Goal: Task Accomplishment & Management: Use online tool/utility

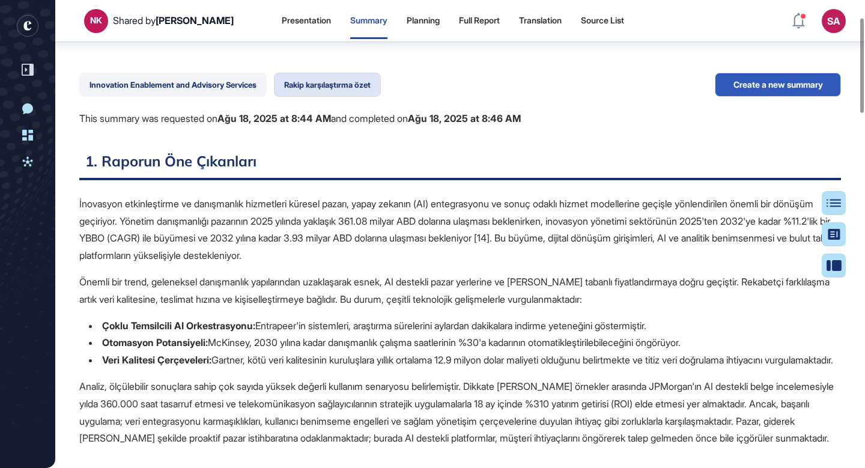
scroll to position [104, 0]
click at [282, 18] on div "Presentation" at bounding box center [306, 21] width 49 height 10
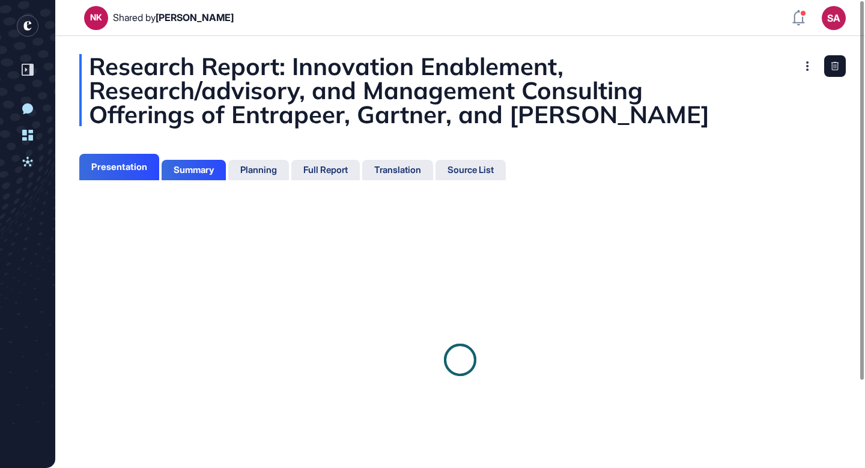
scroll to position [5, 1]
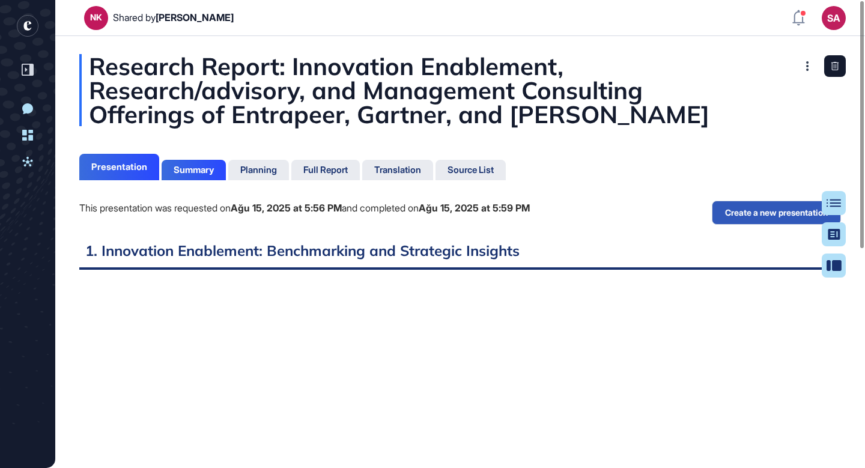
scroll to position [5, 1]
click at [489, 170] on div "Source List" at bounding box center [470, 169] width 46 height 11
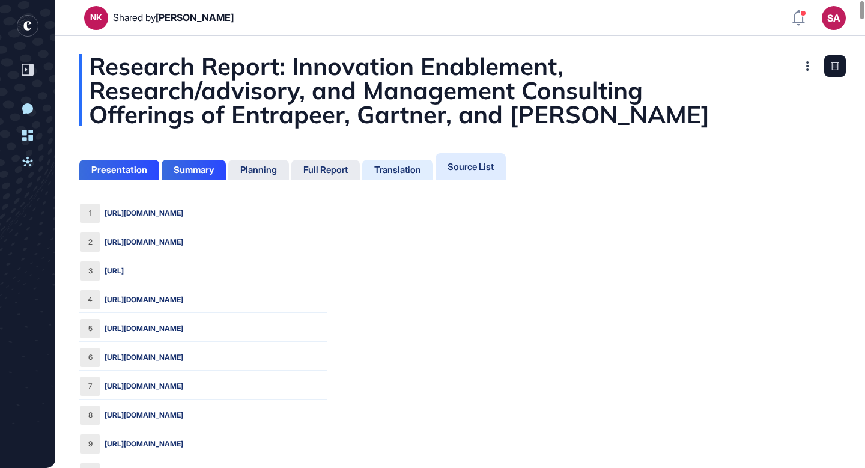
click at [409, 164] on div "Translation" at bounding box center [397, 169] width 47 height 11
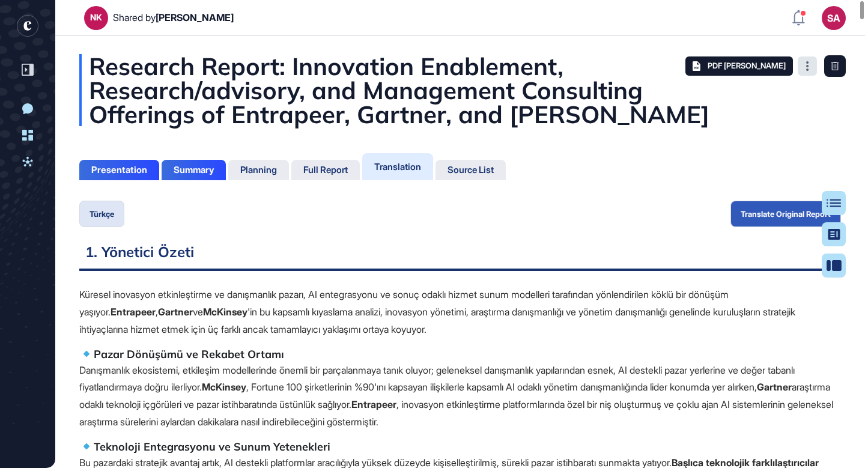
click at [806, 67] on icon at bounding box center [807, 66] width 3 height 10
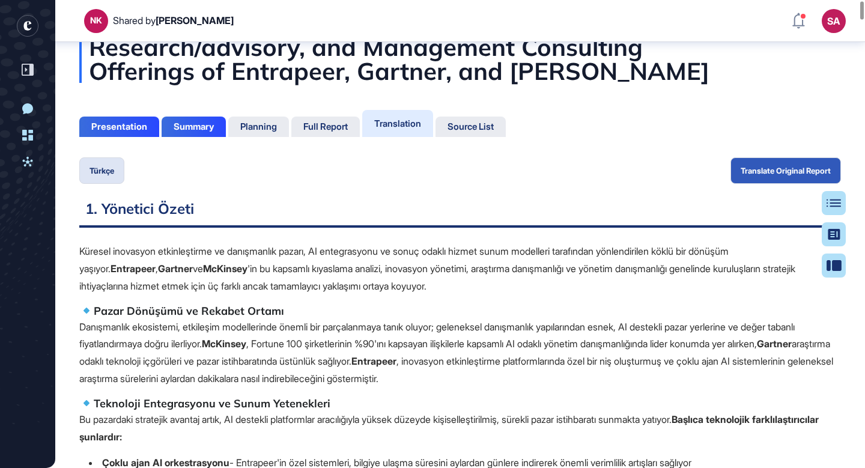
scroll to position [49, 0]
click at [113, 125] on div "Presentation" at bounding box center [119, 127] width 56 height 11
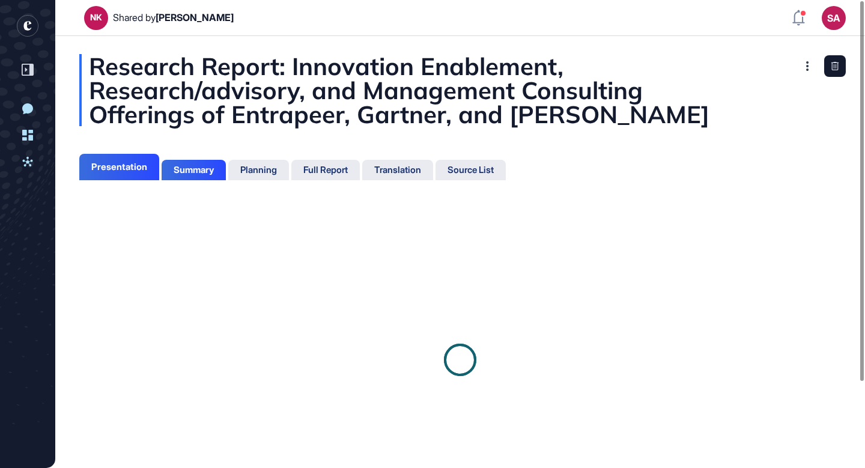
scroll to position [5, 1]
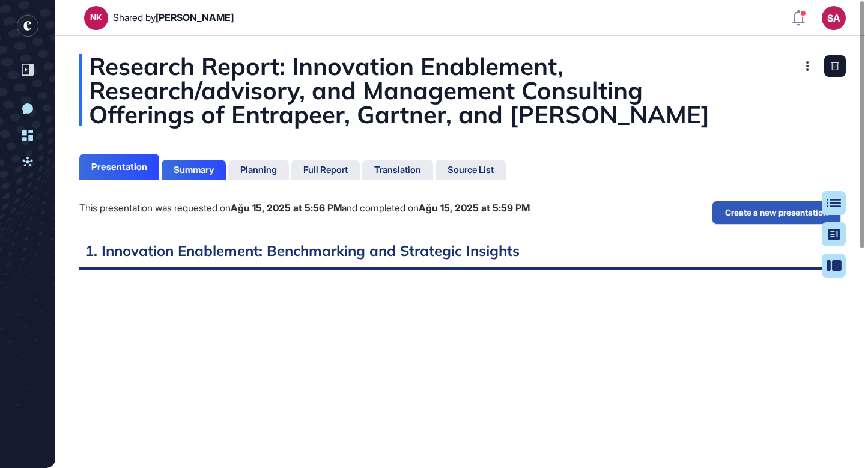
scroll to position [408, 3]
click at [776, 213] on button "Create a new presentation" at bounding box center [775, 213] width 129 height 24
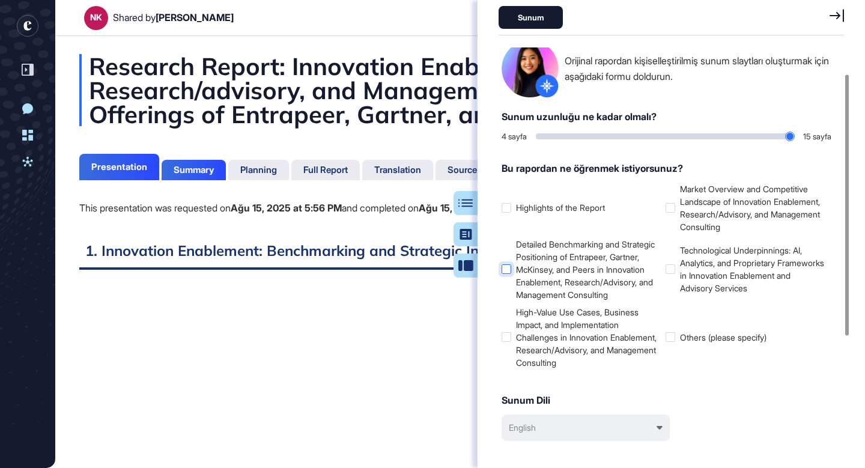
scroll to position [53, 0]
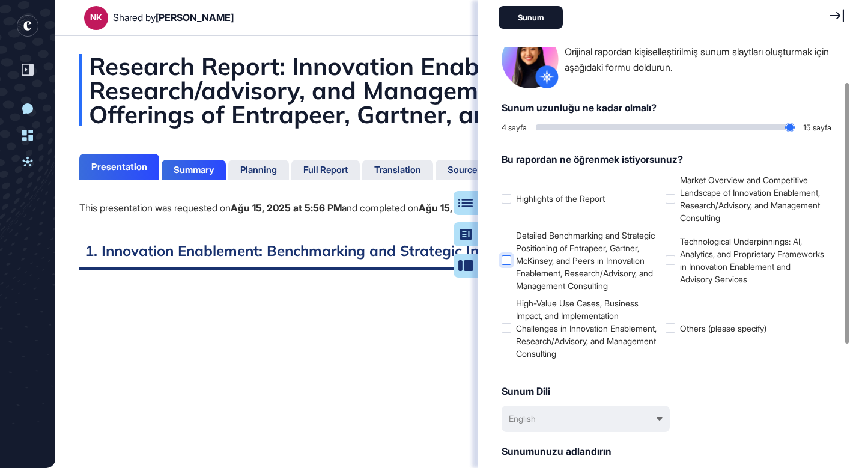
click at [505, 265] on div at bounding box center [506, 260] width 10 height 10
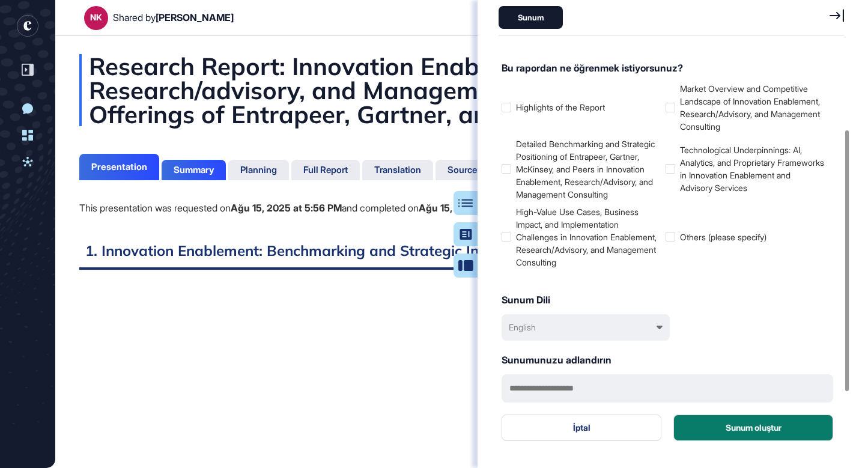
scroll to position [155, 0]
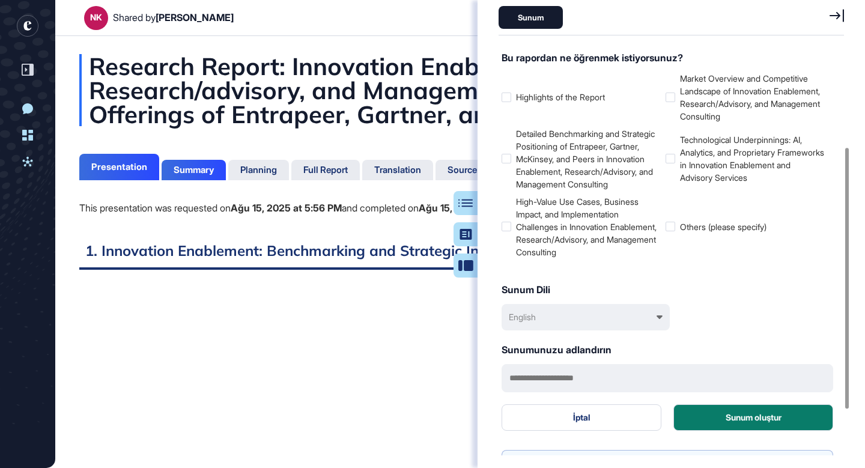
click at [657, 323] on div "English" at bounding box center [585, 317] width 168 height 26
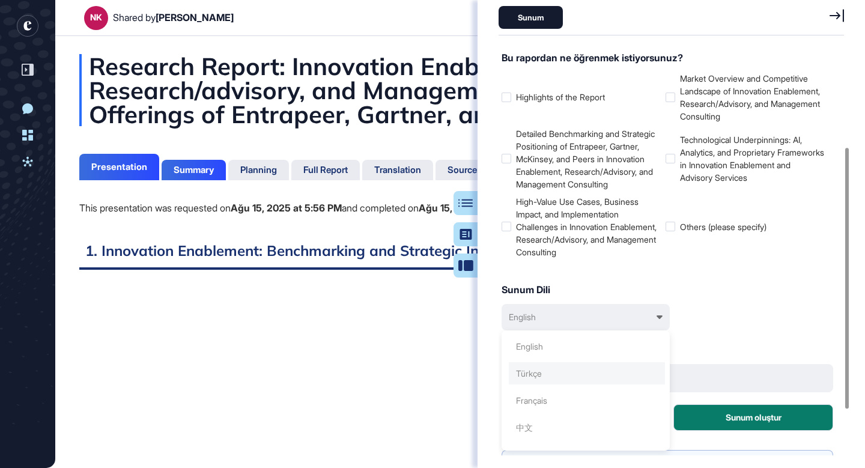
click at [551, 384] on div "Türkçe" at bounding box center [586, 373] width 156 height 22
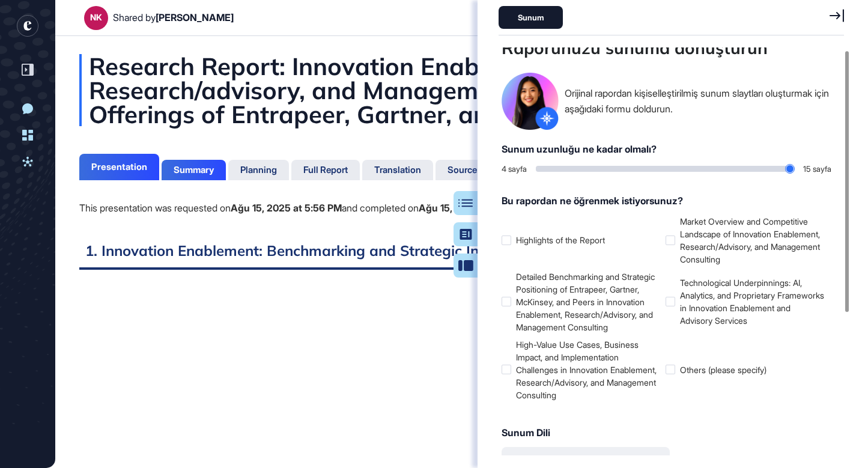
scroll to position [0, 0]
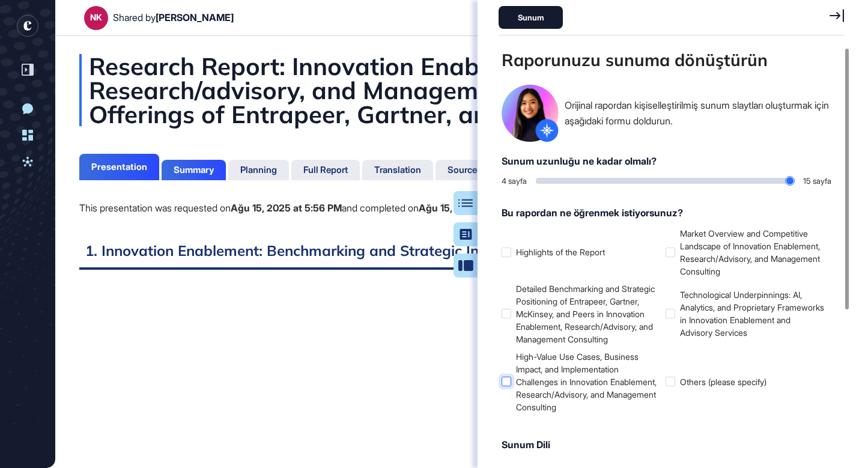
click at [507, 386] on div at bounding box center [506, 381] width 10 height 10
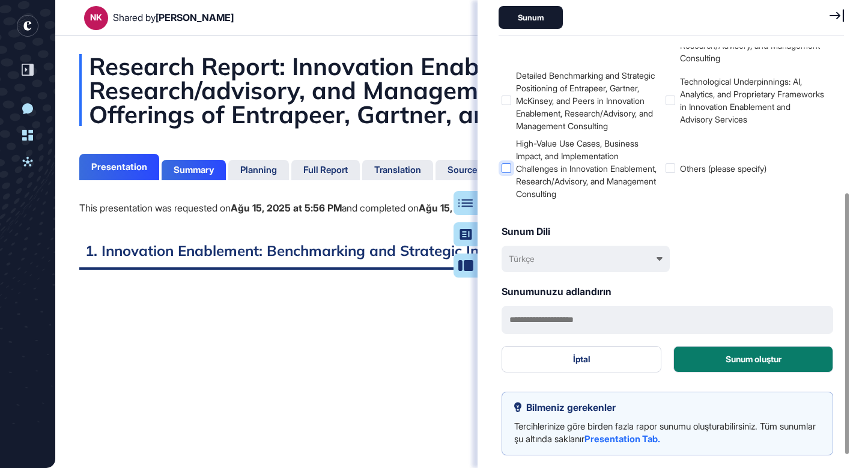
scroll to position [224, 0]
click at [708, 360] on button "Sunum oluştur" at bounding box center [753, 359] width 160 height 26
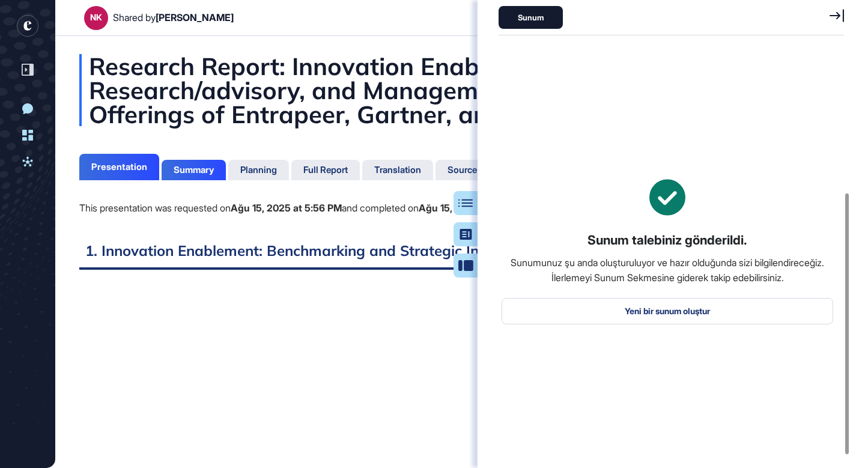
scroll to position [19, 0]
click at [29, 70] on icon at bounding box center [28, 70] width 12 height 12
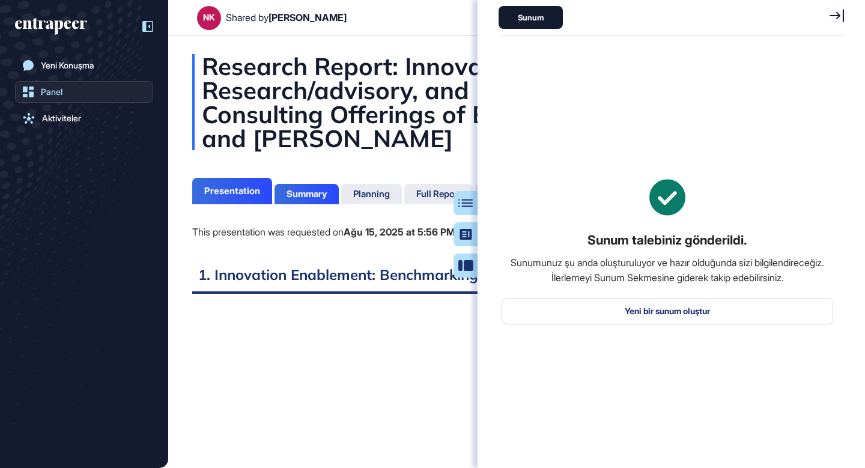
click at [46, 91] on div "Panel" at bounding box center [52, 92] width 22 height 10
click at [51, 130] on div "Yeni Konuşma Panel Aktiviteler" at bounding box center [84, 246] width 138 height 383
click at [55, 116] on div "Aktiviteler" at bounding box center [61, 118] width 39 height 10
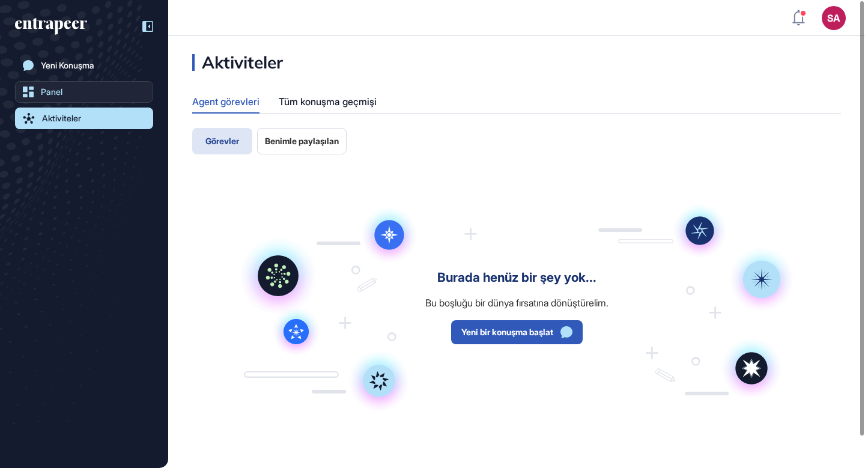
click at [49, 89] on div "Panel" at bounding box center [52, 92] width 22 height 10
click at [48, 88] on div "Panel" at bounding box center [52, 92] width 22 height 10
click at [150, 29] on icon at bounding box center [147, 26] width 11 height 11
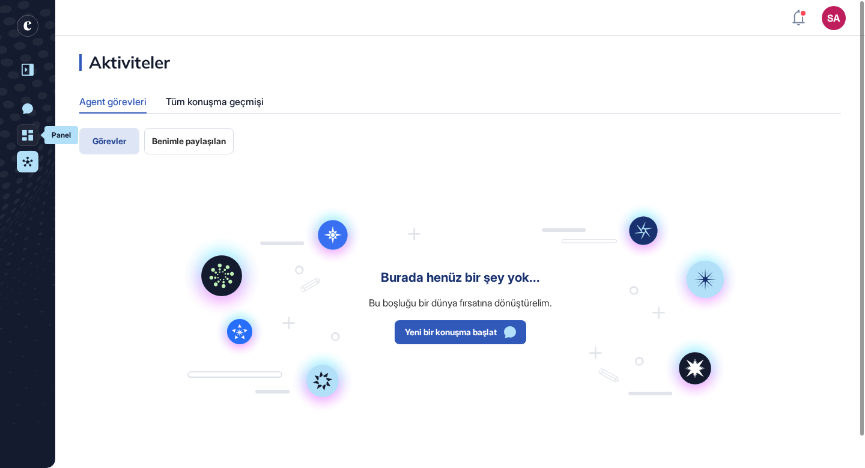
click at [23, 135] on icon at bounding box center [27, 135] width 11 height 11
click at [27, 164] on icon at bounding box center [27, 161] width 11 height 11
click at [29, 166] on icon at bounding box center [27, 161] width 11 height 11
click at [27, 69] on icon at bounding box center [28, 70] width 12 height 12
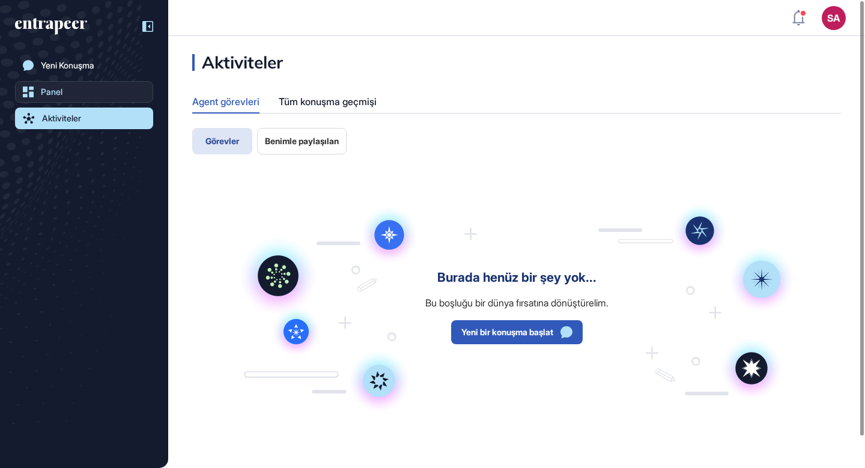
click at [35, 92] on link "Panel" at bounding box center [84, 92] width 138 height 22
click at [231, 140] on span "Görevler" at bounding box center [222, 141] width 34 height 10
click at [297, 147] on button "Benimle paylaşılan" at bounding box center [301, 141] width 89 height 26
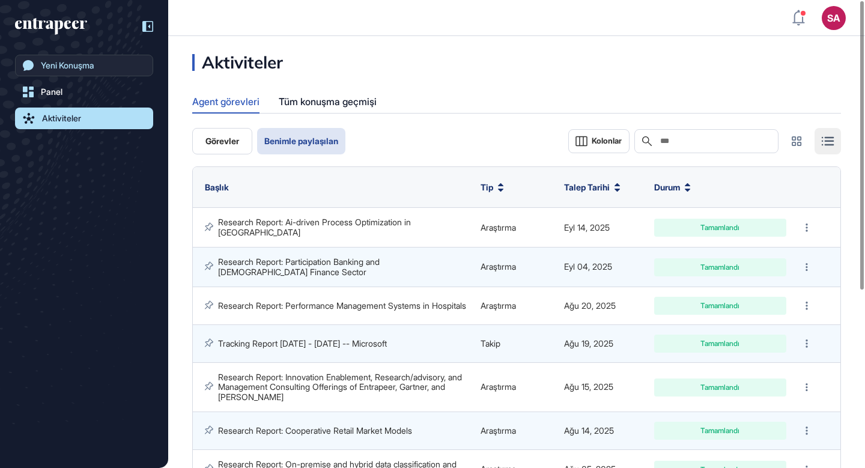
click at [38, 66] on link "Yeni Konuşma" at bounding box center [84, 66] width 138 height 22
click at [77, 90] on link "Panel" at bounding box center [84, 92] width 138 height 22
click at [147, 26] on icon at bounding box center [147, 26] width 11 height 11
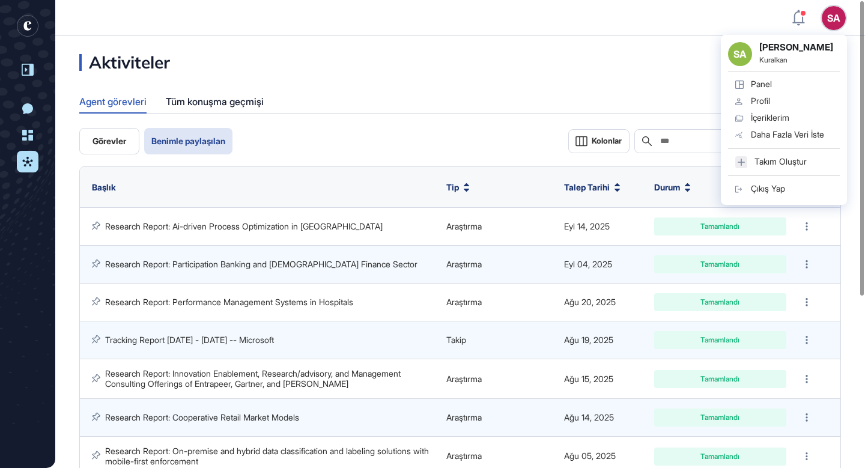
click at [838, 17] on div "SA SA Semra Ayyüz Kuralkan Panel Profil İçeriklerim Daha Fazla Veri İste Takım …" at bounding box center [833, 18] width 24 height 24
click at [765, 115] on div "İçeriklerim" at bounding box center [769, 118] width 38 height 10
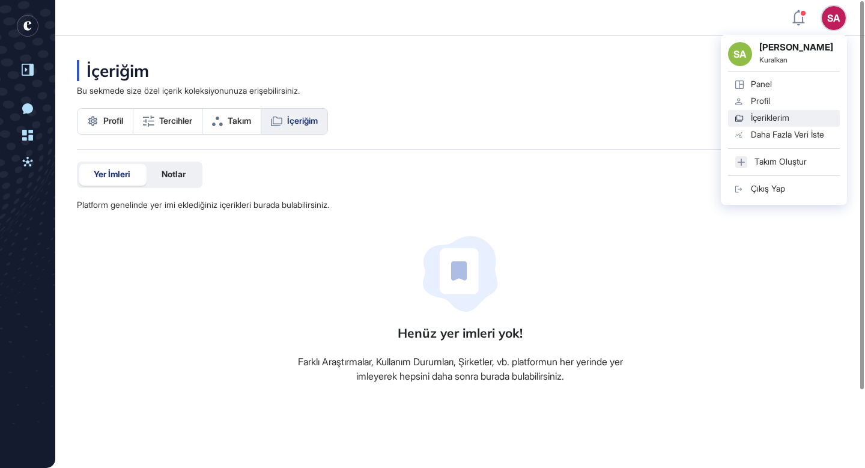
click at [832, 20] on div "SA" at bounding box center [833, 18] width 24 height 24
click at [749, 83] on link "Panel" at bounding box center [784, 84] width 112 height 17
click at [751, 87] on div "Panel" at bounding box center [760, 84] width 21 height 10
click at [750, 118] on div "İçeriklerim" at bounding box center [769, 118] width 38 height 10
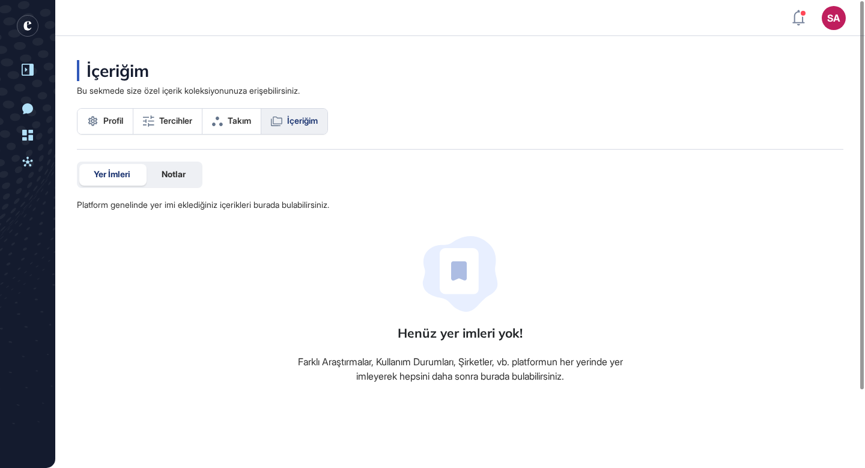
click at [299, 122] on span "İçeriğim" at bounding box center [302, 121] width 31 height 10
click at [174, 175] on span "Notlar" at bounding box center [173, 174] width 24 height 10
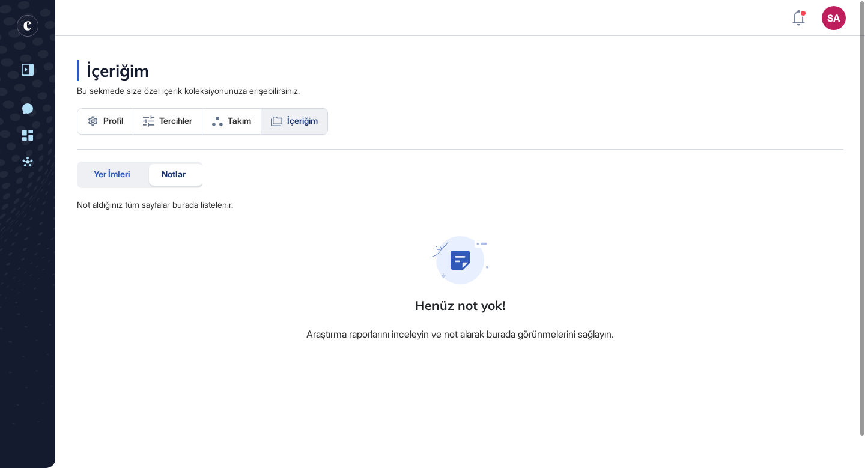
click at [124, 180] on div "Yer İmleri" at bounding box center [111, 175] width 65 height 22
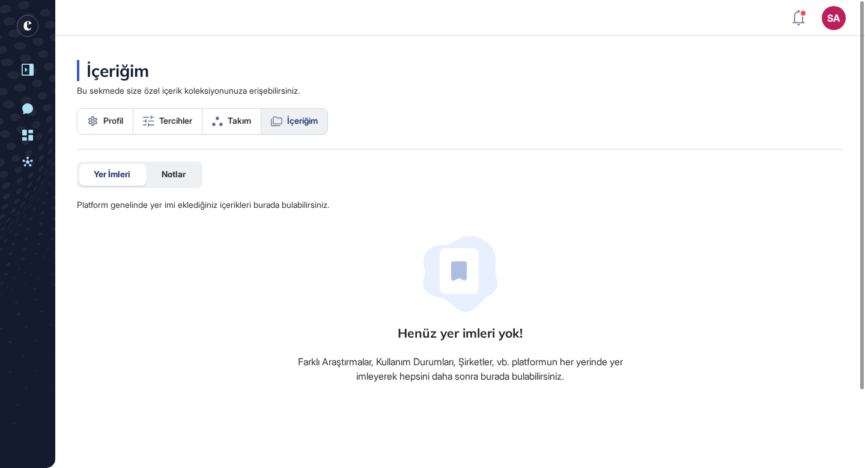
click at [31, 70] on icon at bounding box center [28, 70] width 12 height 12
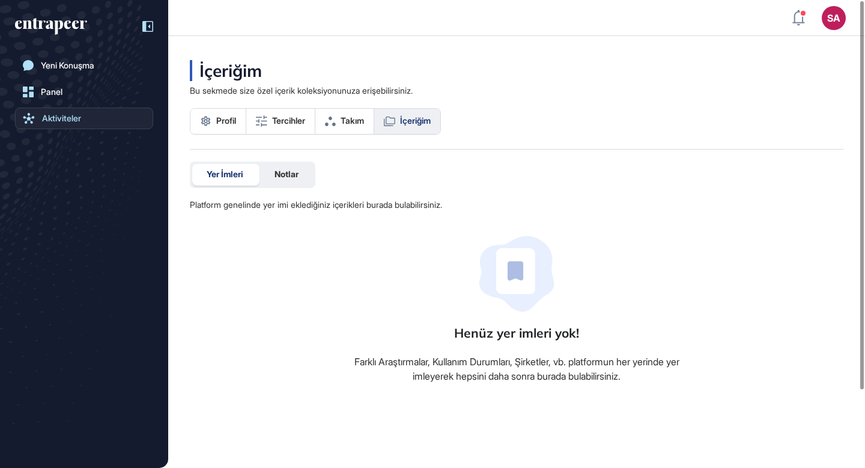
click at [49, 122] on div "Aktiviteler" at bounding box center [61, 118] width 39 height 10
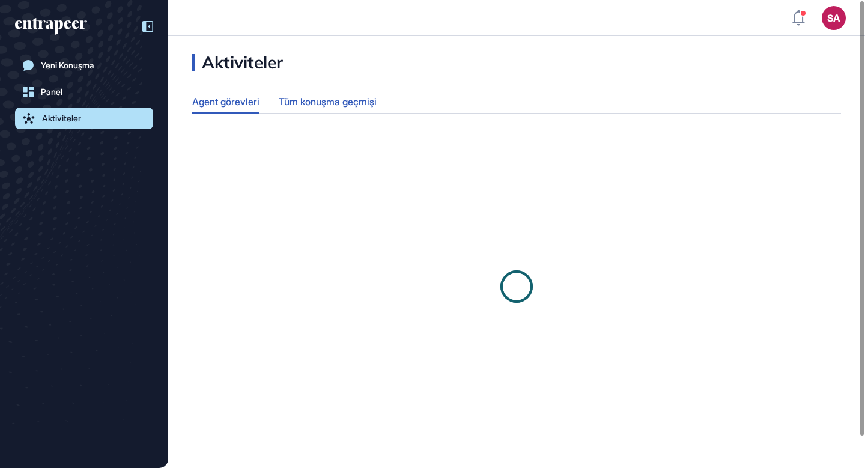
click at [302, 97] on div "Tüm konuşma geçmişi" at bounding box center [328, 101] width 98 height 23
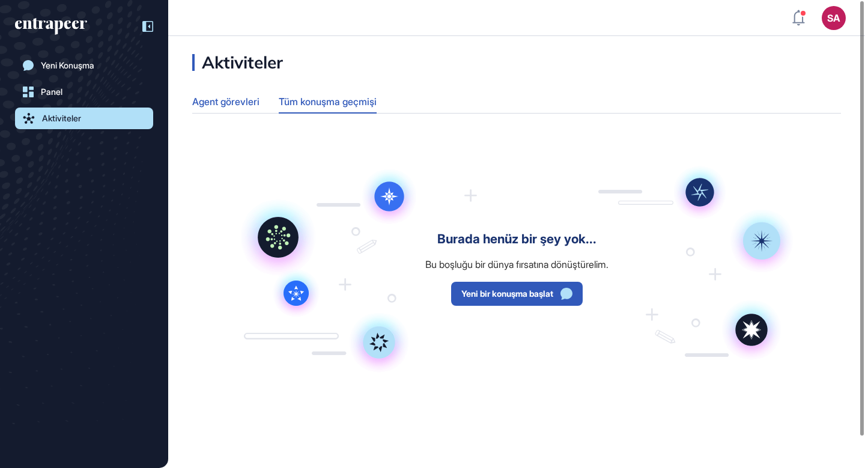
click at [237, 100] on div "Agent görevleri" at bounding box center [225, 101] width 67 height 23
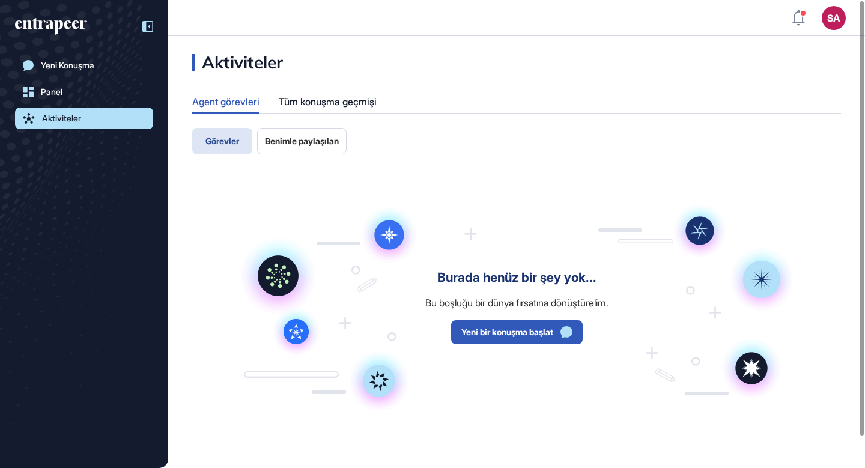
click at [299, 137] on span "Benimle paylaşılan" at bounding box center [302, 141] width 74 height 10
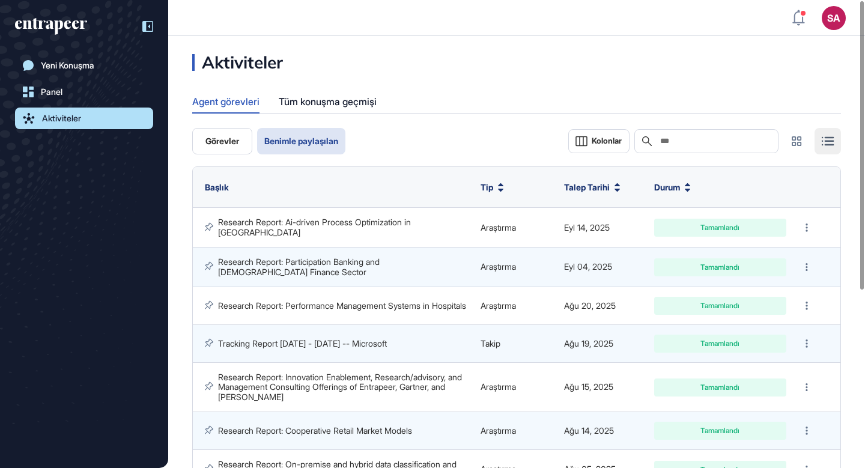
click at [827, 143] on icon at bounding box center [827, 141] width 13 height 10
click at [793, 140] on icon at bounding box center [796, 141] width 10 height 10
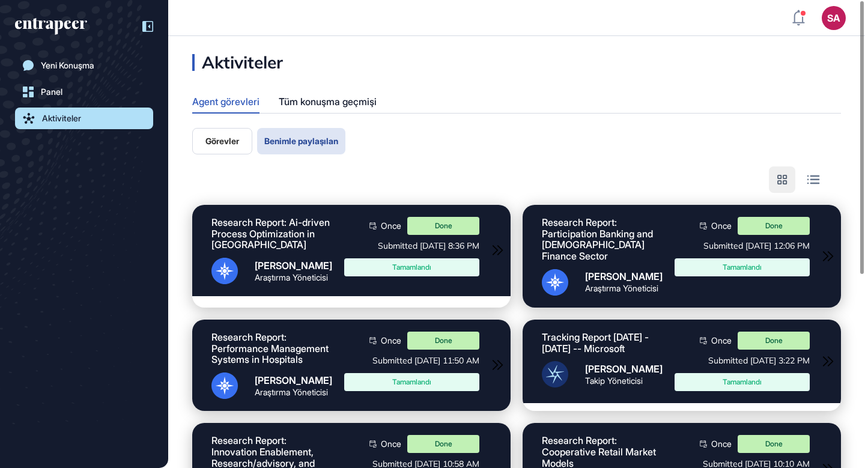
click at [782, 176] on icon at bounding box center [782, 180] width 10 height 10
click at [810, 182] on icon at bounding box center [812, 179] width 11 height 7
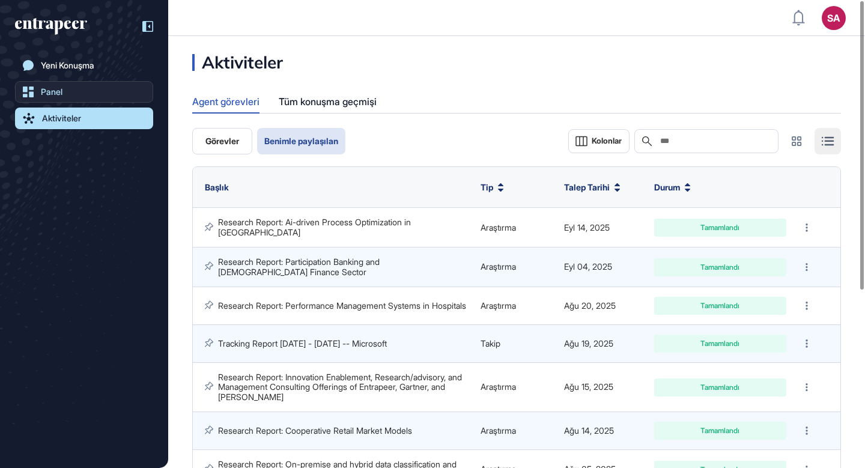
click at [49, 90] on div "Panel" at bounding box center [52, 92] width 22 height 10
click at [100, 89] on link "Panel" at bounding box center [84, 92] width 138 height 22
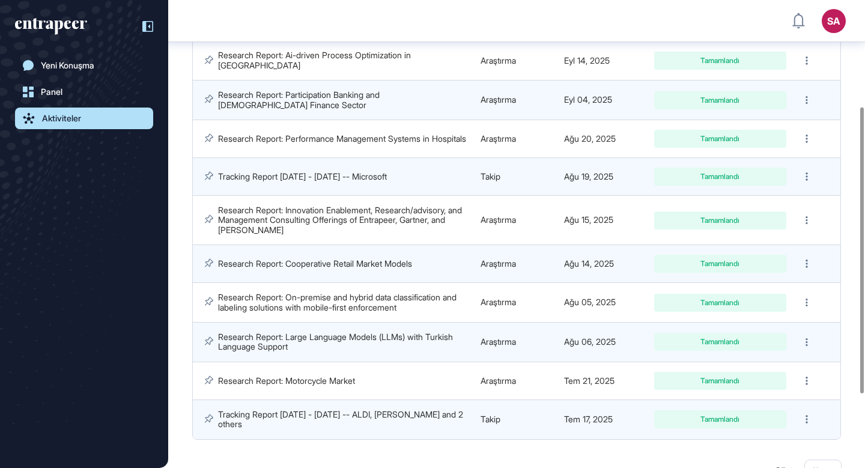
scroll to position [173, 0]
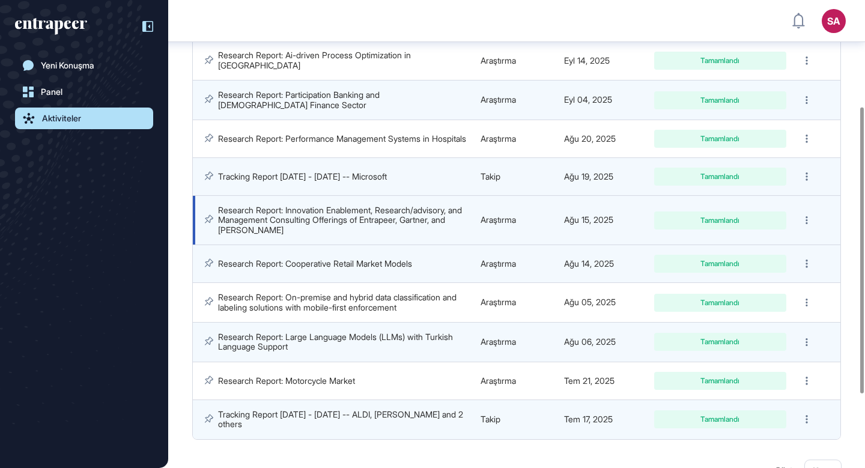
click at [304, 216] on link "Research Report: Innovation Enablement, Research/advisory, and Management Consu…" at bounding box center [341, 220] width 246 height 30
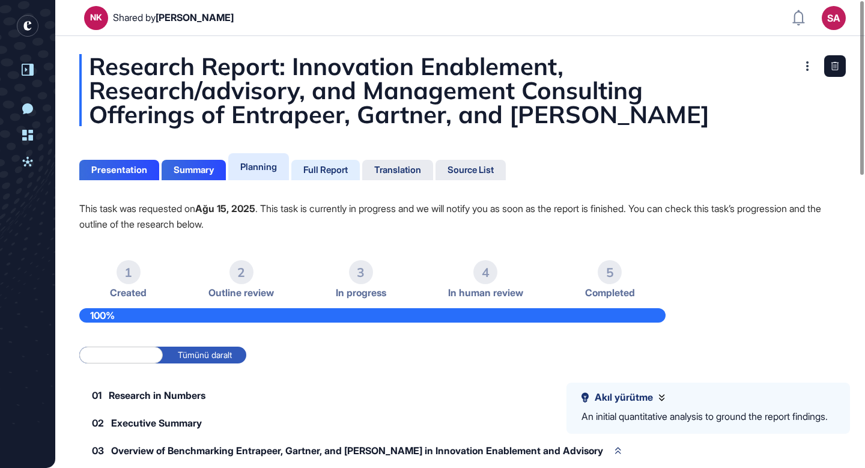
click at [343, 169] on div "Full Report" at bounding box center [325, 169] width 44 height 11
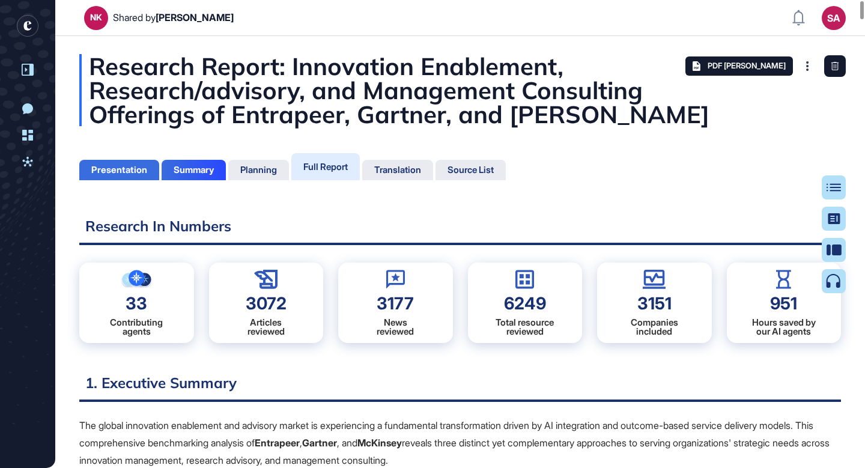
scroll to position [408, 3]
click at [131, 167] on div "Presentation" at bounding box center [119, 169] width 56 height 11
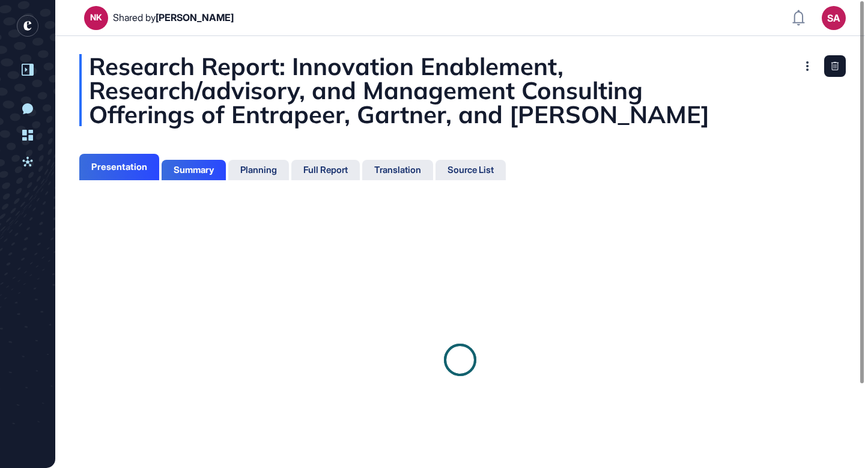
scroll to position [5, 1]
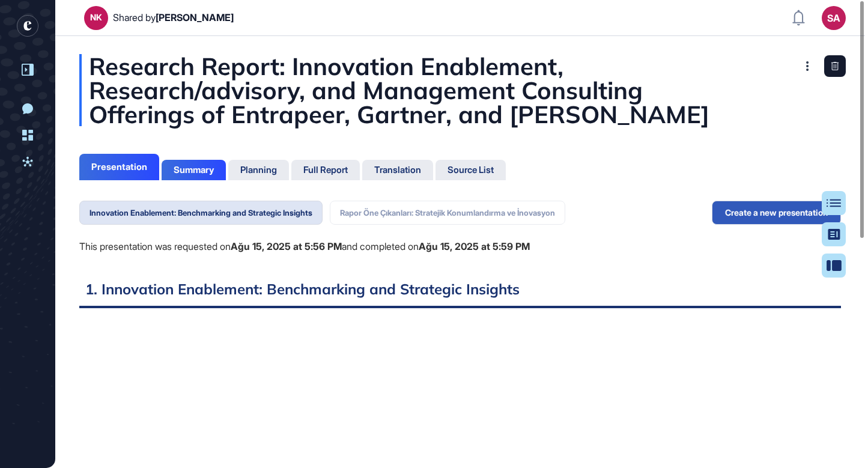
click at [27, 22] on rect "entrapeer-logo" at bounding box center [28, 26] width 22 height 22
click at [28, 29] on icon "entrapeer-logo" at bounding box center [27, 26] width 8 height 10
click at [807, 62] on icon at bounding box center [807, 66] width 3 height 10
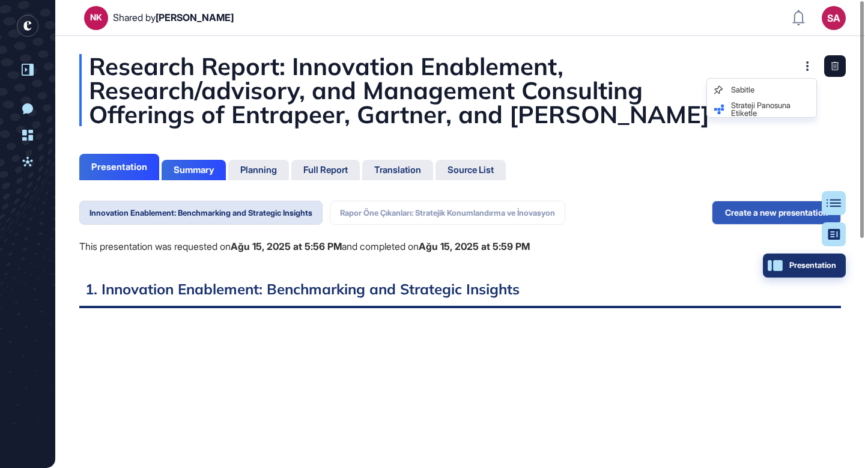
click at [825, 264] on div "Presentation" at bounding box center [804, 266] width 64 height 10
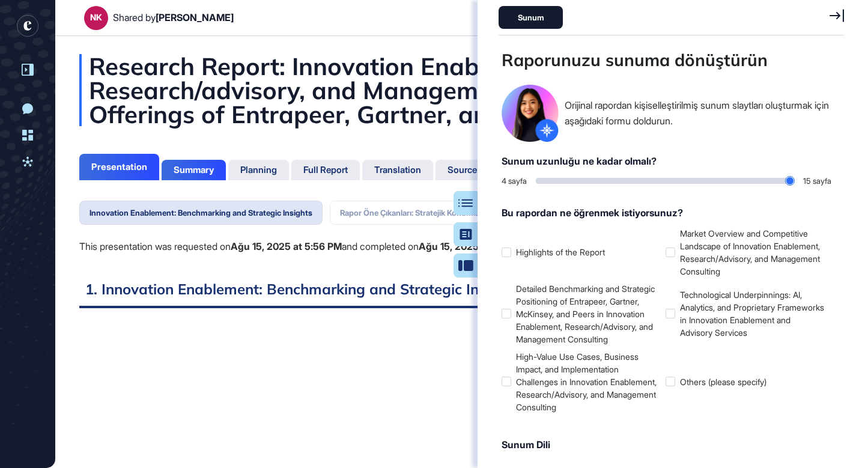
click at [530, 18] on div "Sunum" at bounding box center [530, 17] width 64 height 23
click at [828, 14] on div "Sunum" at bounding box center [670, 17] width 345 height 35
click at [837, 13] on icon at bounding box center [836, 15] width 14 height 13
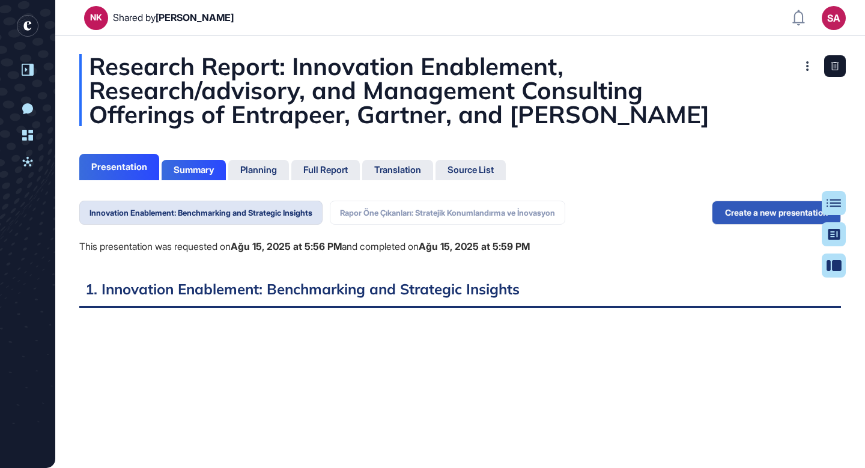
scroll to position [408, 3]
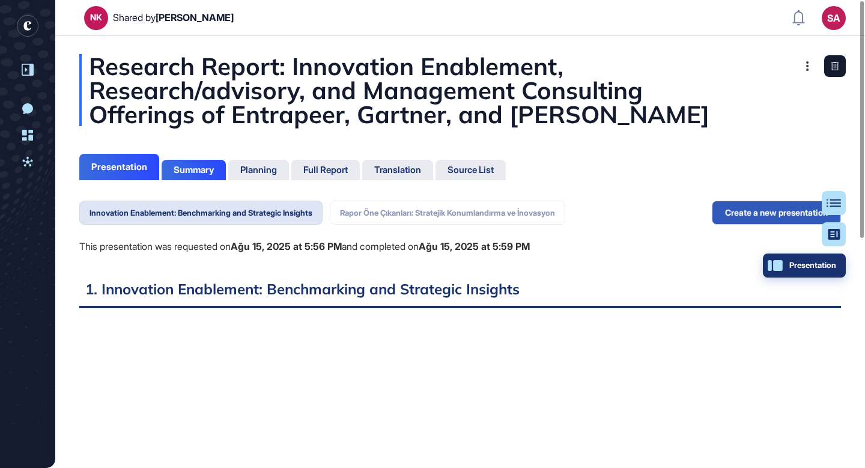
click at [822, 265] on div "Presentation" at bounding box center [804, 266] width 64 height 10
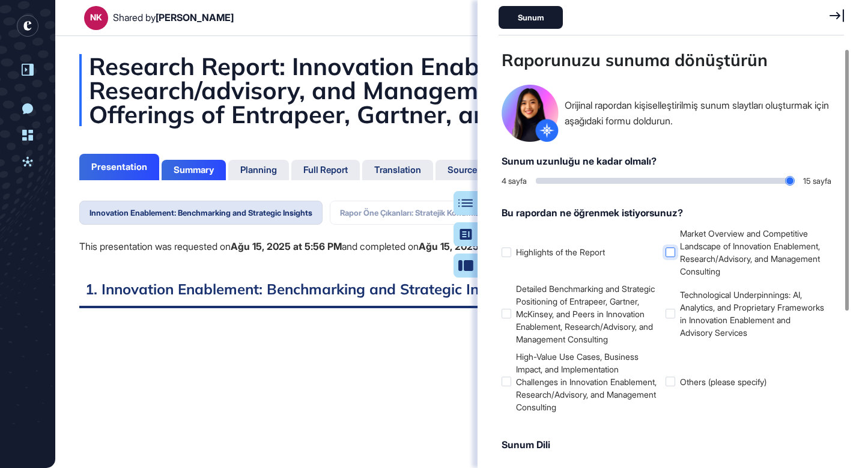
scroll to position [225, 0]
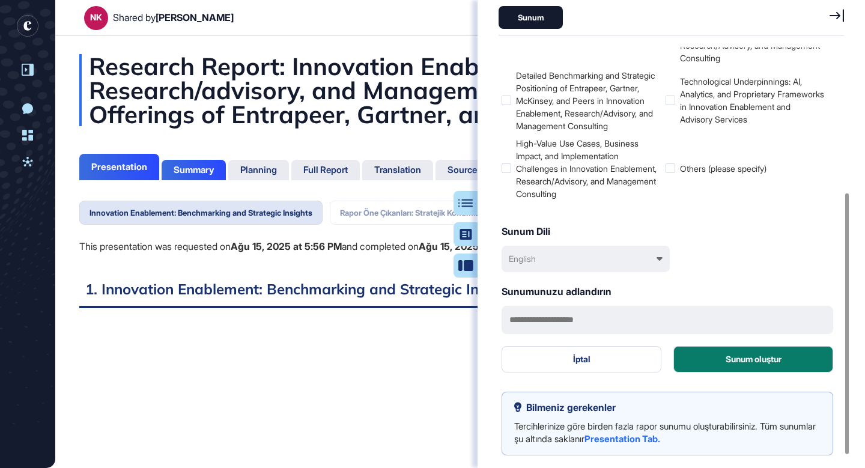
click at [660, 436] on link "Presentation Tab." at bounding box center [622, 438] width 76 height 11
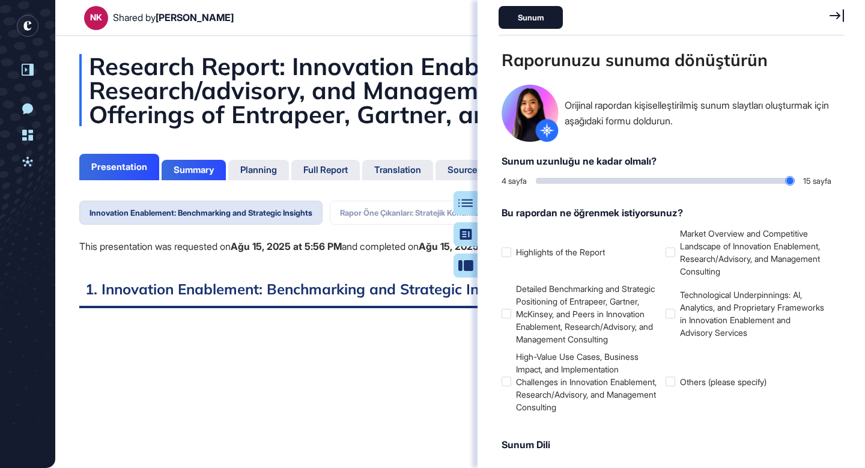
click at [832, 15] on icon at bounding box center [836, 15] width 14 height 13
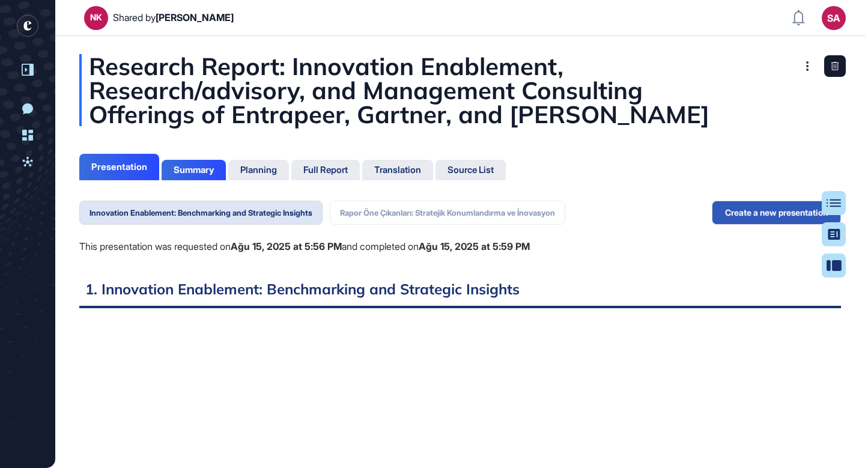
scroll to position [408, 3]
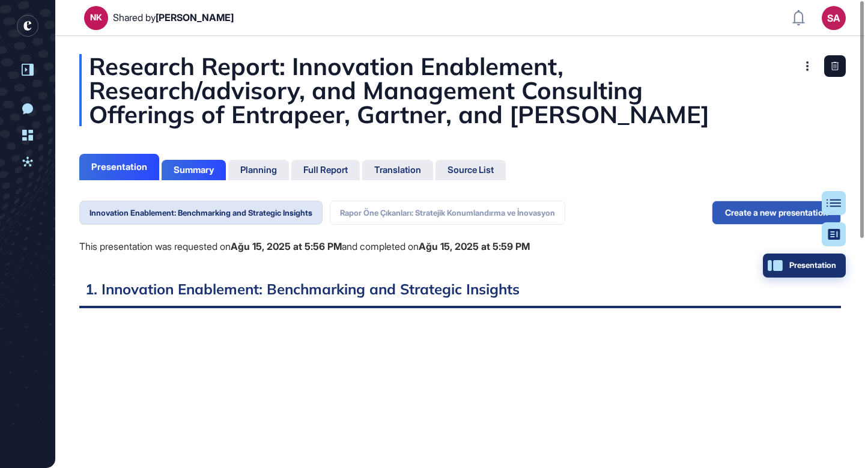
click at [829, 264] on div "Presentation" at bounding box center [804, 266] width 64 height 10
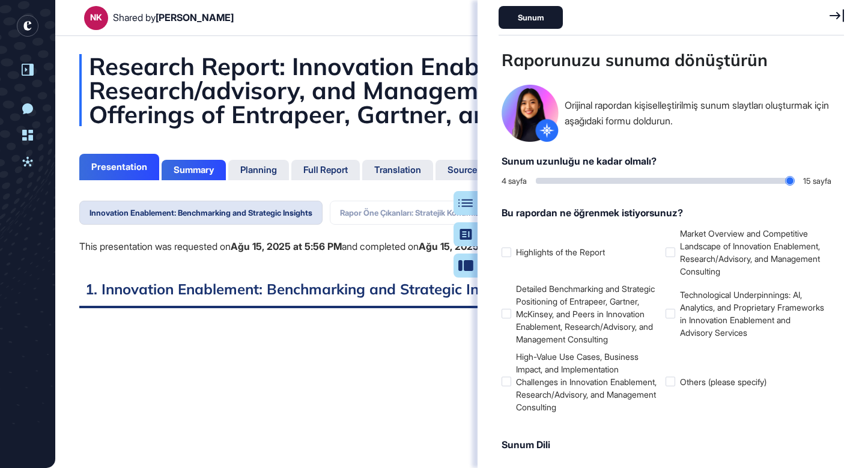
click at [536, 15] on div "Sunum" at bounding box center [530, 17] width 64 height 23
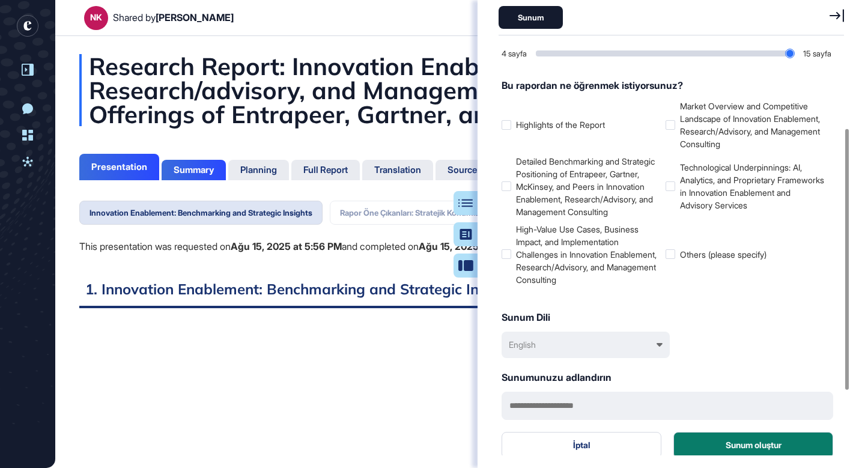
scroll to position [124, 0]
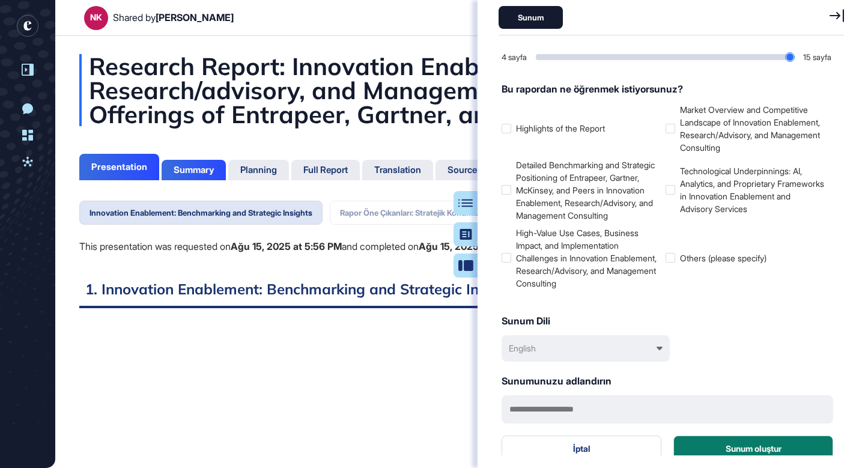
click at [831, 18] on icon at bounding box center [836, 15] width 14 height 13
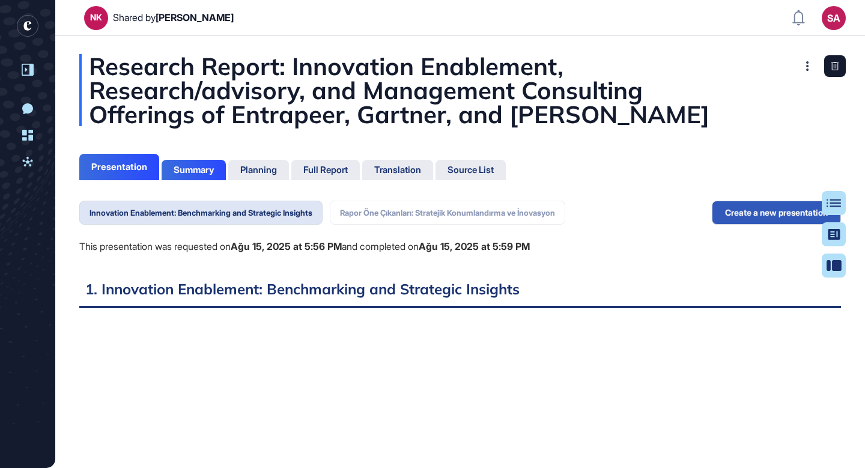
scroll to position [298, 0]
click at [27, 28] on icon "entrapeer-logo" at bounding box center [27, 26] width 8 height 10
click at [28, 70] on icon at bounding box center [28, 70] width 12 height 12
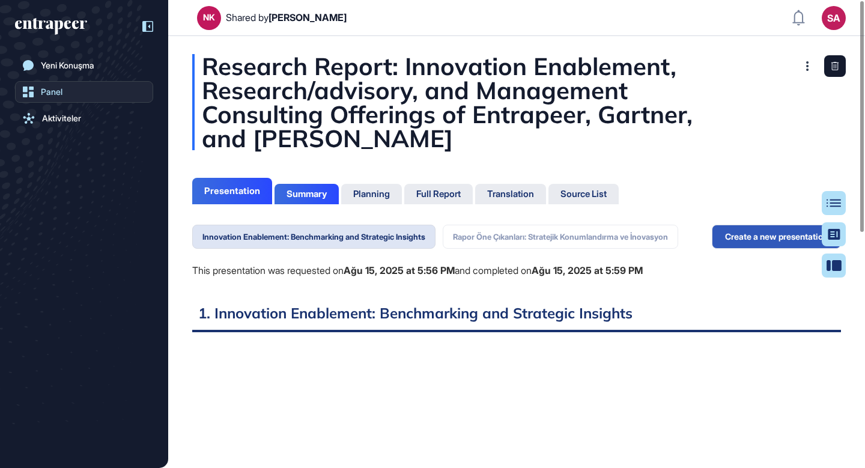
click at [38, 93] on link "Panel" at bounding box center [84, 92] width 138 height 22
click at [150, 19] on div at bounding box center [141, 26] width 23 height 23
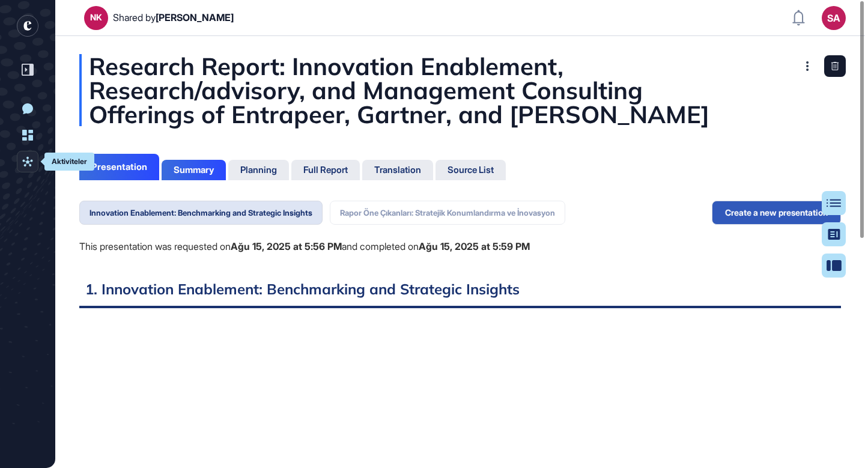
click at [28, 160] on icon at bounding box center [27, 161] width 11 height 11
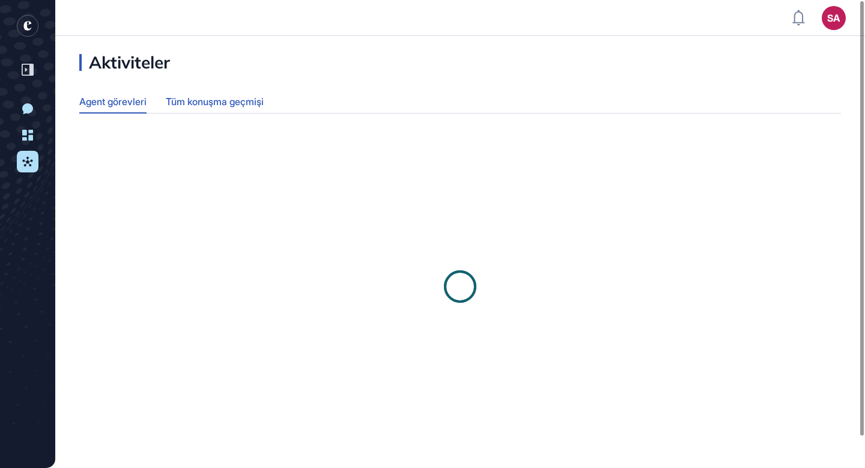
click at [195, 96] on div "Tüm konuşma geçmişi" at bounding box center [215, 101] width 98 height 23
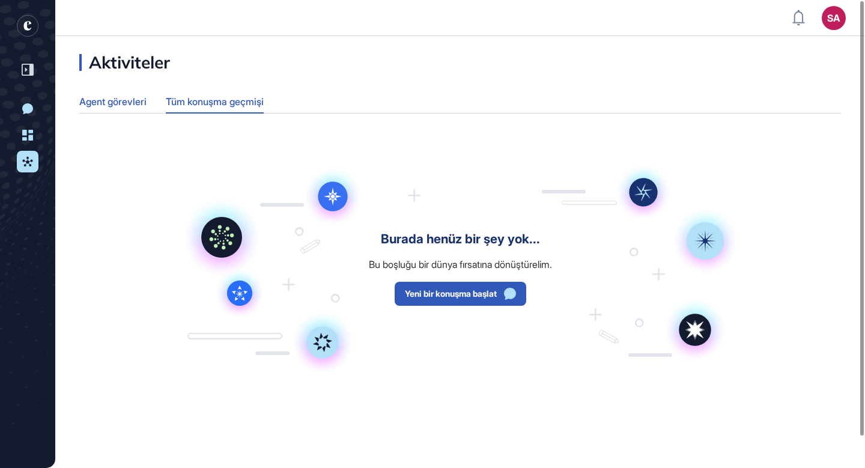
click at [127, 103] on div "Agent görevleri" at bounding box center [112, 101] width 67 height 23
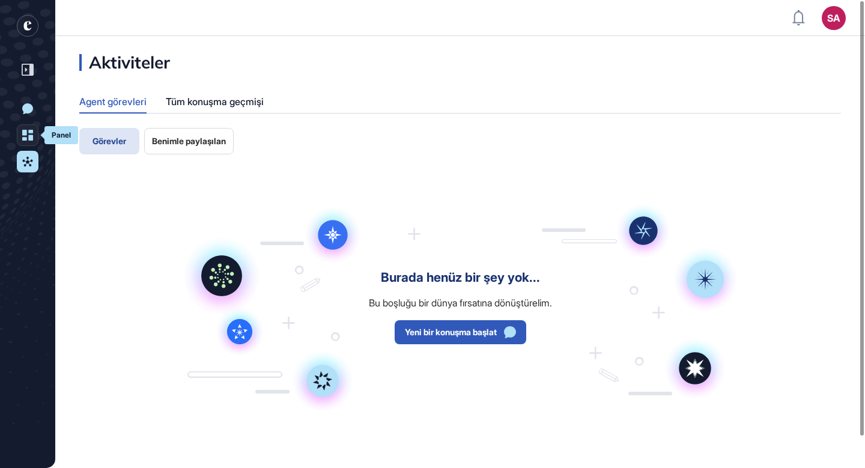
click at [24, 130] on icon at bounding box center [27, 135] width 11 height 11
click at [30, 130] on icon at bounding box center [27, 135] width 11 height 11
click at [29, 133] on icon at bounding box center [27, 135] width 11 height 11
click at [25, 67] on icon at bounding box center [28, 70] width 12 height 12
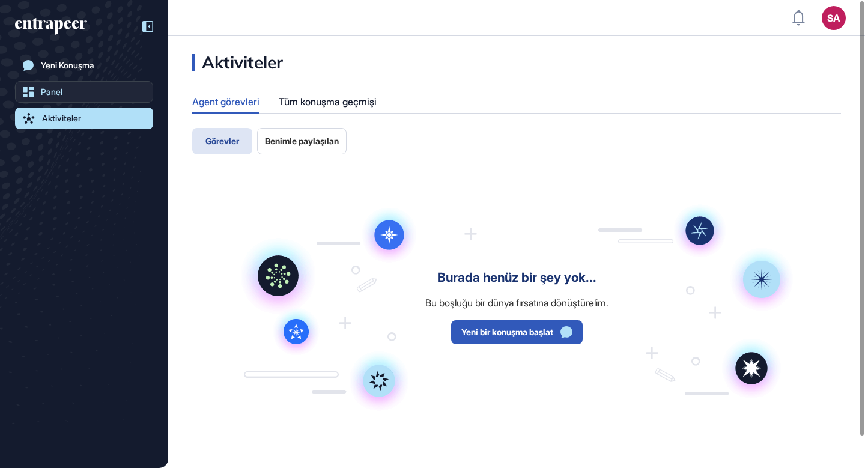
click at [42, 94] on div "Panel" at bounding box center [52, 92] width 22 height 10
click at [61, 113] on div "Aktiviteler" at bounding box center [61, 118] width 39 height 10
click at [49, 91] on div "Panel" at bounding box center [52, 92] width 22 height 10
click at [348, 99] on div "Tüm konuşma geçmişi" at bounding box center [328, 101] width 98 height 23
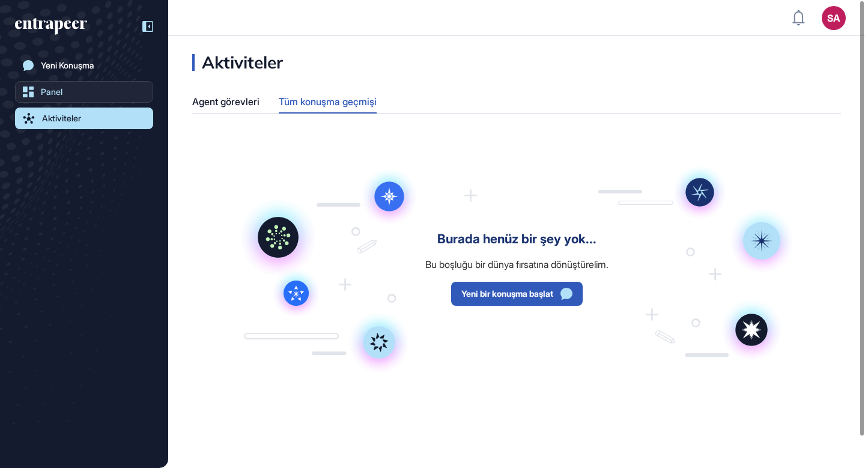
click at [46, 90] on div "Panel" at bounding box center [52, 92] width 22 height 10
click at [146, 23] on icon at bounding box center [147, 26] width 11 height 11
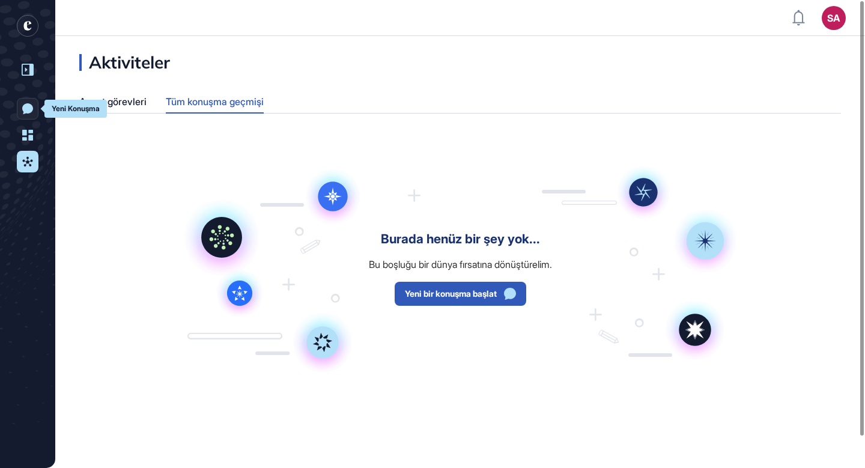
click at [23, 106] on icon at bounding box center [27, 108] width 11 height 11
click at [31, 139] on icon at bounding box center [27, 135] width 11 height 11
click at [29, 152] on link "Aktiviteler" at bounding box center [28, 162] width 22 height 22
click at [24, 157] on icon at bounding box center [27, 161] width 11 height 11
click at [152, 89] on div "Aktiviteler Agent görevleri Tüm konuşma geçmişi Burada henüz bir şey yok... Bu …" at bounding box center [459, 232] width 809 height 356
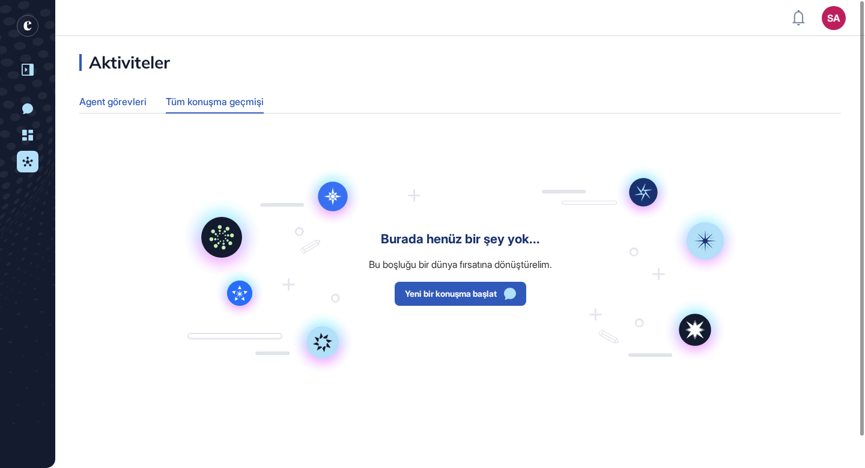
click at [125, 100] on div "Agent görevleri" at bounding box center [112, 101] width 67 height 23
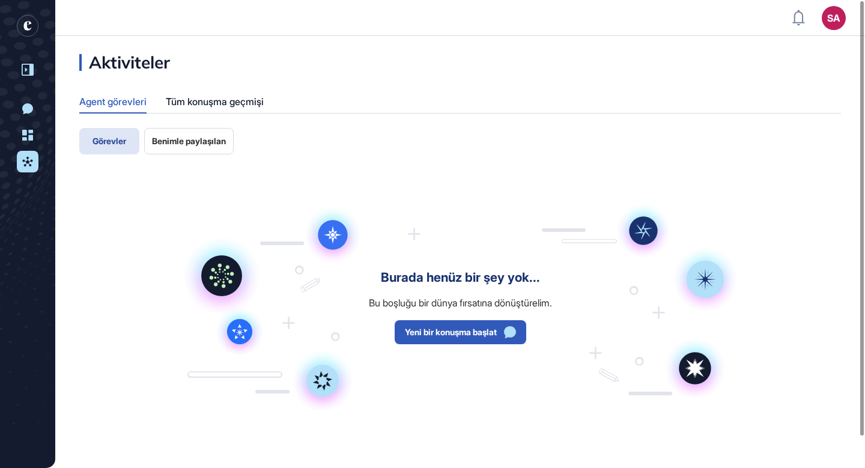
click at [215, 143] on span "Benimle paylaşılan" at bounding box center [189, 141] width 74 height 10
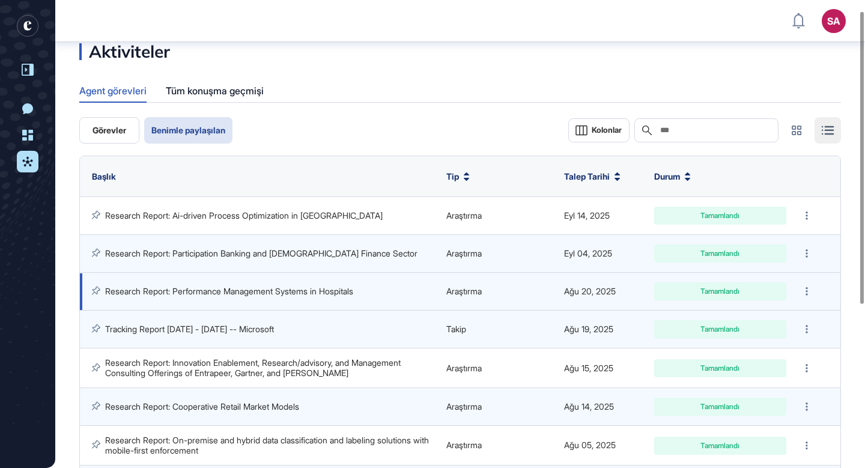
scroll to position [17, 0]
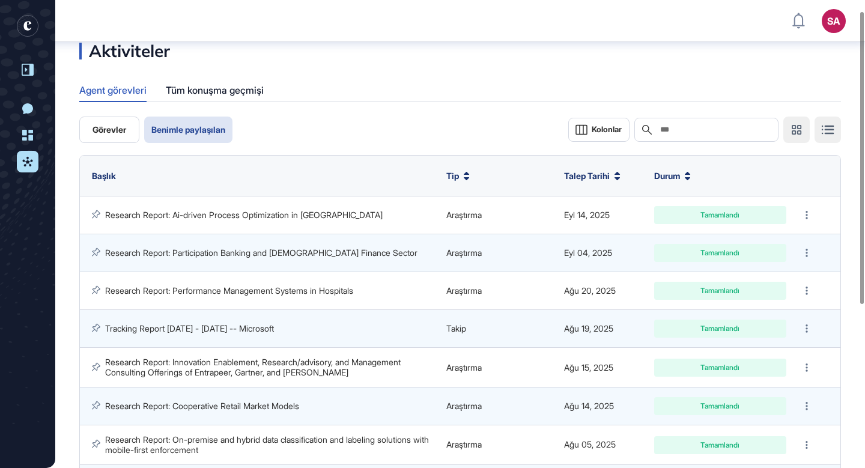
click at [794, 131] on icon at bounding box center [796, 130] width 10 height 10
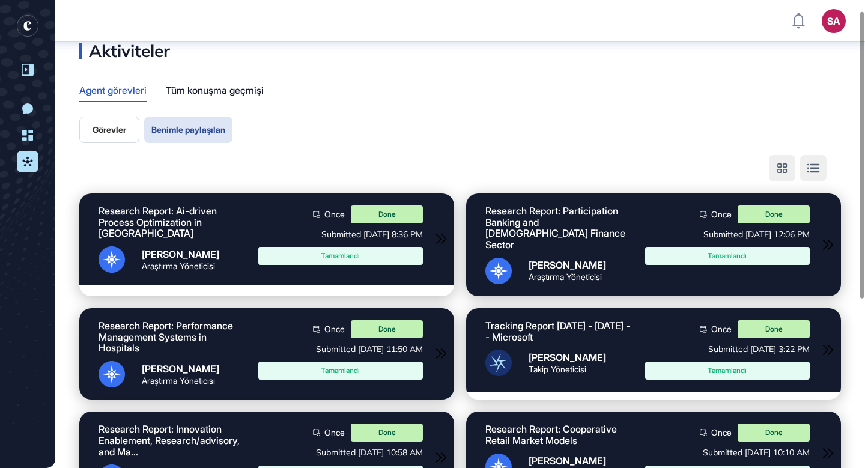
click at [809, 164] on icon at bounding box center [812, 168] width 13 height 10
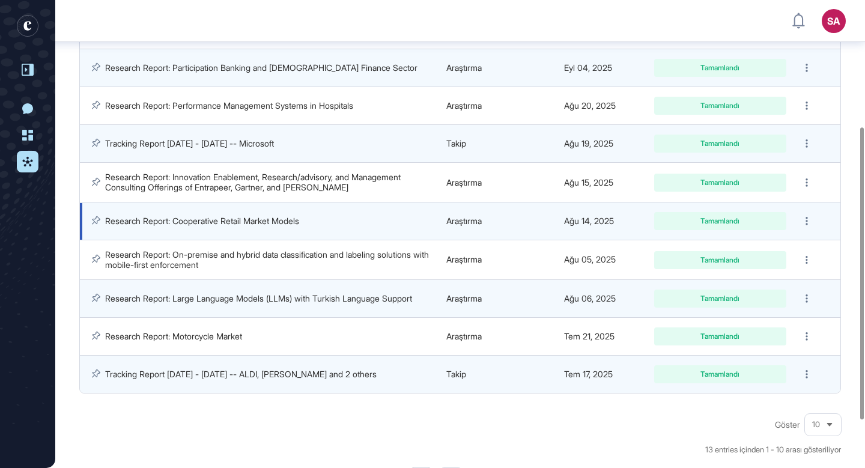
scroll to position [202, 0]
